Goal: Task Accomplishment & Management: Use online tool/utility

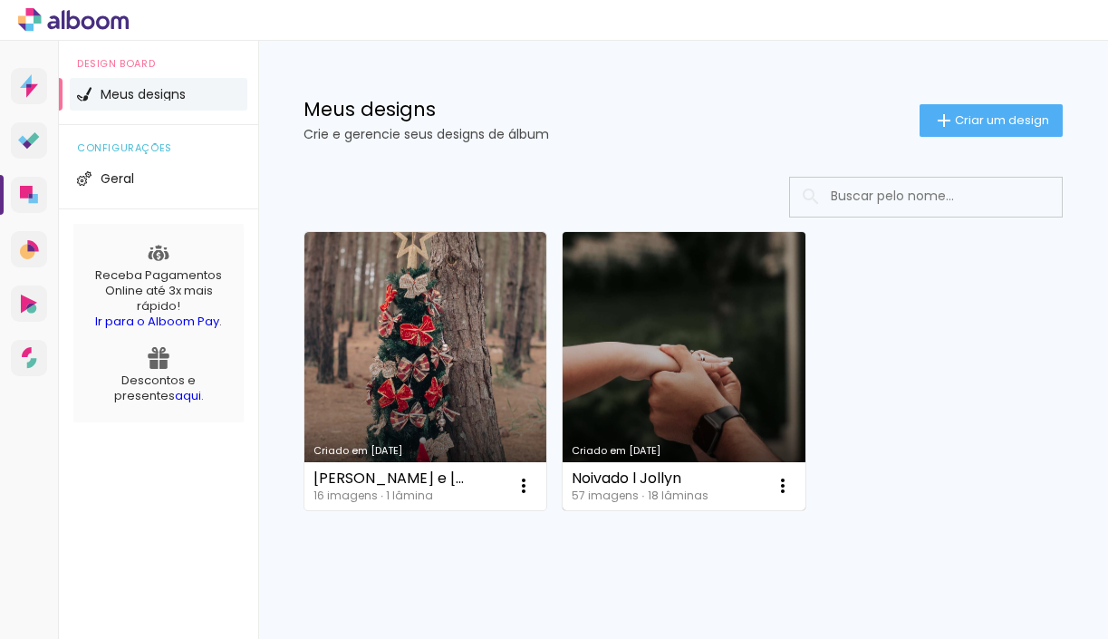
click at [711, 360] on link "Criado em [DATE]" at bounding box center [684, 371] width 242 height 278
click at [786, 490] on iron-icon at bounding box center [783, 486] width 22 height 22
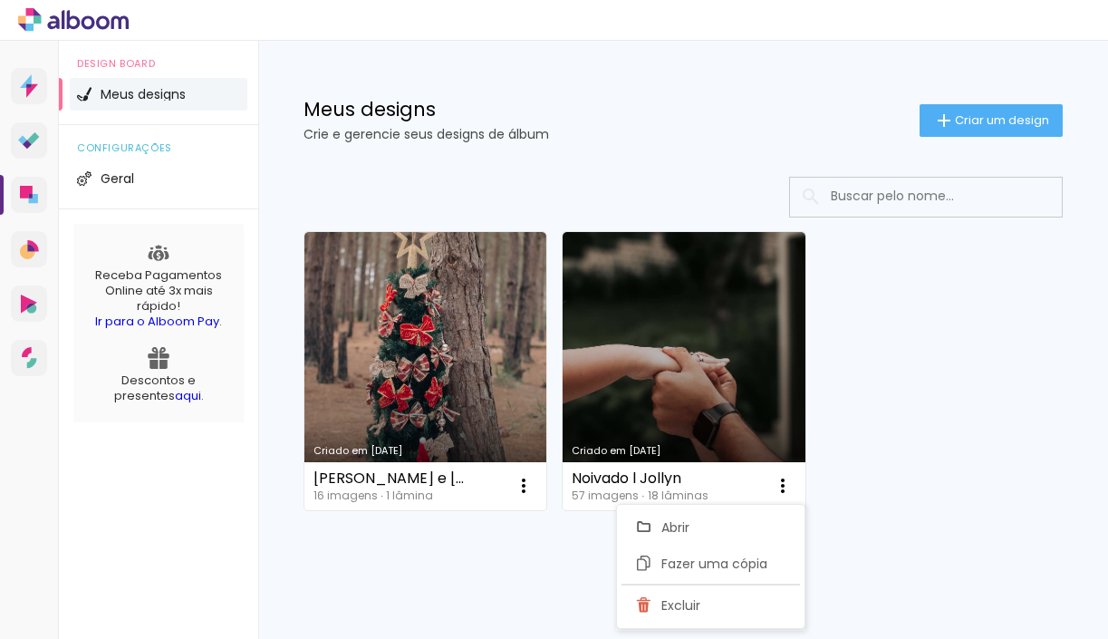
click at [849, 421] on div "Criado em 16/09/25 Sara e Filipe 16 imagens ∙ 1 lâmina Abrir Fazer uma cópia Ex…" at bounding box center [683, 370] width 776 height 294
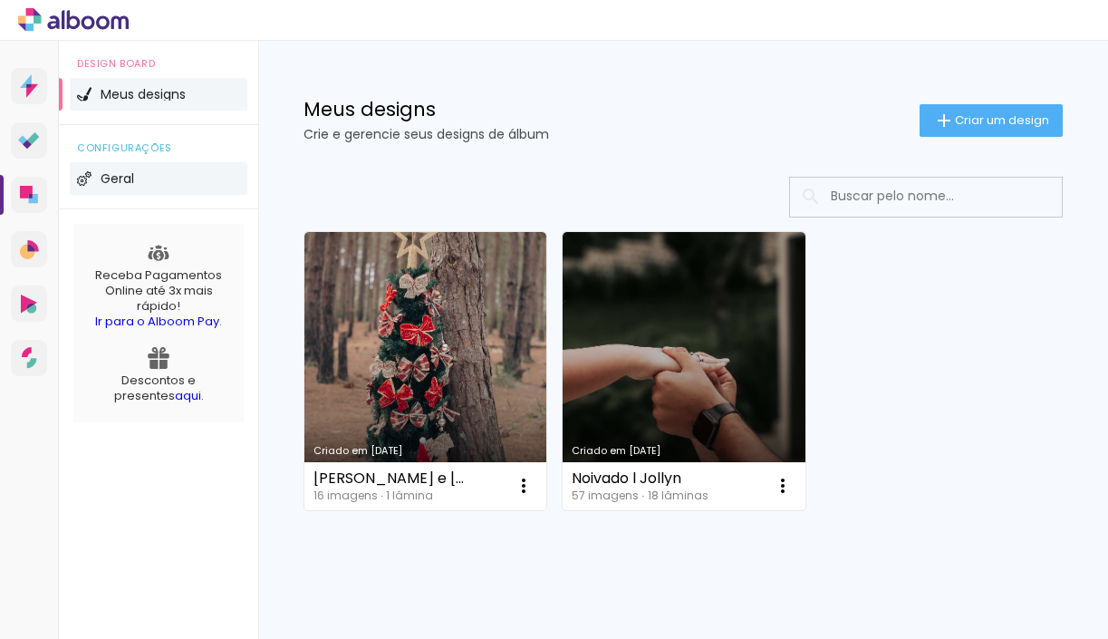
click at [102, 182] on span "Geral" at bounding box center [118, 178] width 34 height 13
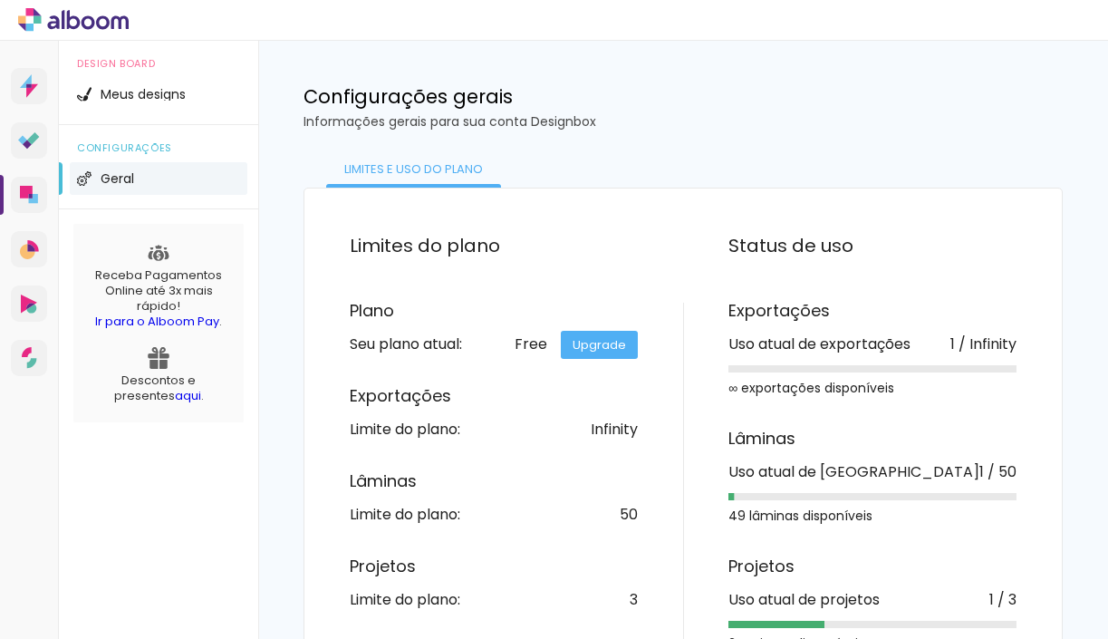
scroll to position [70, 0]
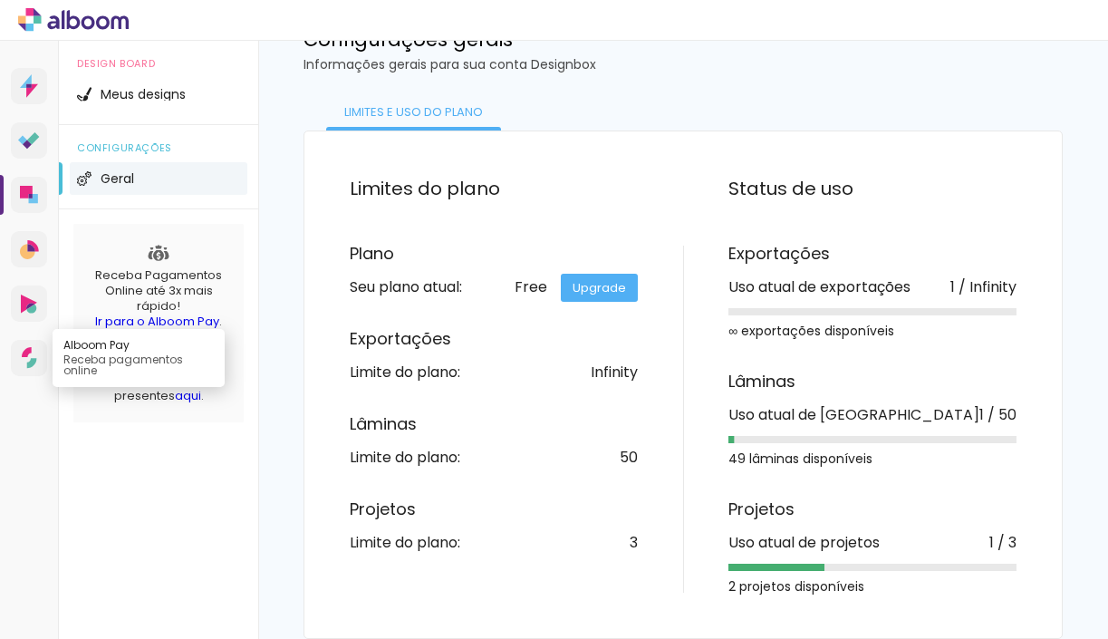
click at [29, 358] on icon at bounding box center [29, 358] width 15 height 22
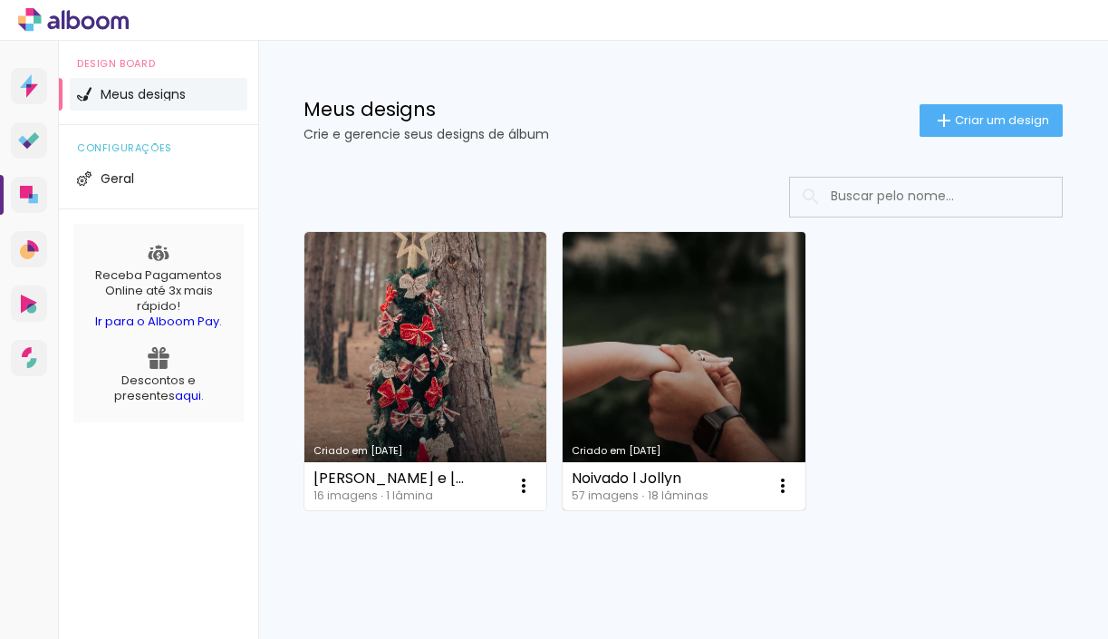
click at [621, 399] on link "Criado em [DATE]" at bounding box center [684, 371] width 242 height 278
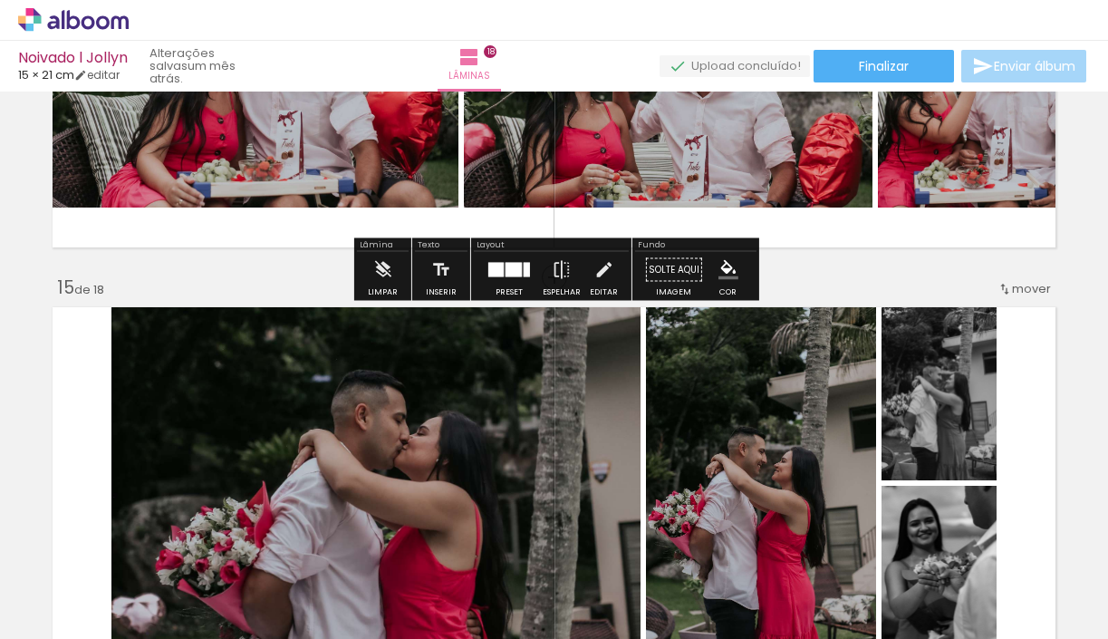
scroll to position [5705, 0]
